Goal: Information Seeking & Learning: Understand process/instructions

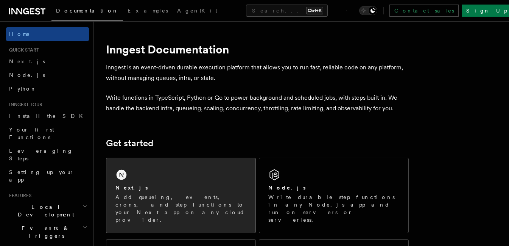
click at [176, 183] on div "Next.js Add queueing, events, crons, and step functions to your Next app on any…" at bounding box center [180, 195] width 149 height 75
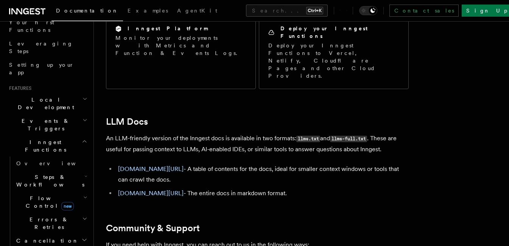
scroll to position [108, 0]
click at [69, 92] on h2 "Local Development" at bounding box center [47, 102] width 83 height 21
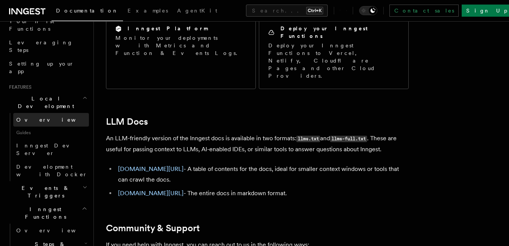
click at [33, 113] on link "Overview" at bounding box center [51, 120] width 76 height 14
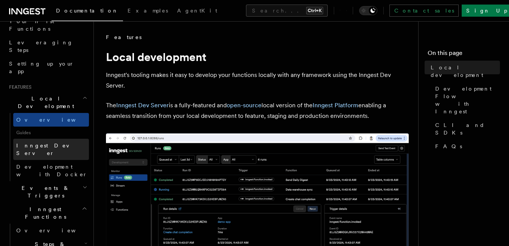
click at [43, 142] on span "Inngest Dev Server" at bounding box center [48, 149] width 65 height 14
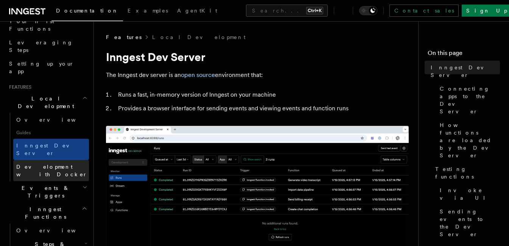
click at [44, 163] on span "Development with Docker" at bounding box center [52, 170] width 73 height 15
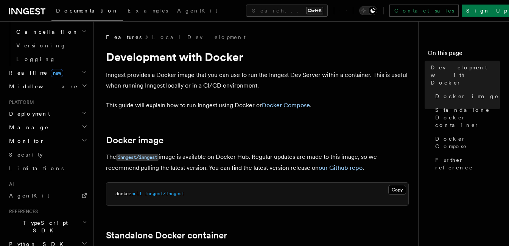
scroll to position [349, 0]
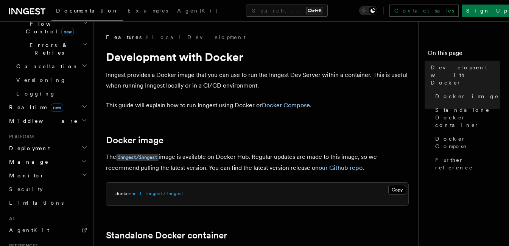
click at [72, 141] on h2 "Deployment" at bounding box center [47, 148] width 83 height 14
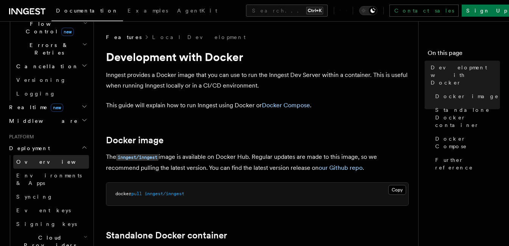
click at [45, 155] on link "Overview" at bounding box center [51, 162] width 76 height 14
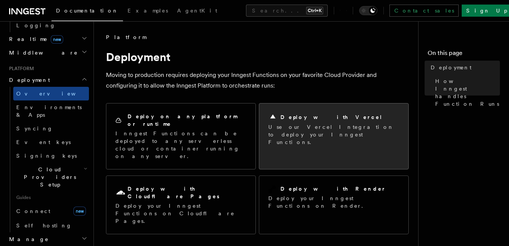
click at [332, 126] on p "Use our Vercel Integration to deploy your Inngest Functions." at bounding box center [333, 134] width 131 height 23
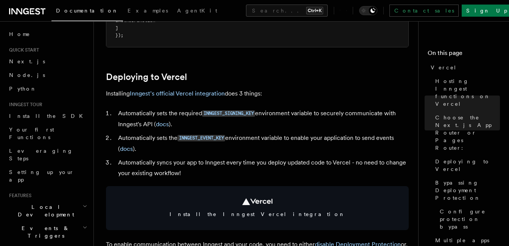
scroll to position [314, 0]
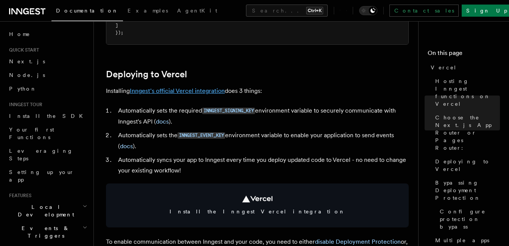
click at [182, 88] on link "Inngest's official Vercel integration" at bounding box center [177, 90] width 95 height 7
